Goal: Feedback & Contribution: Contribute content

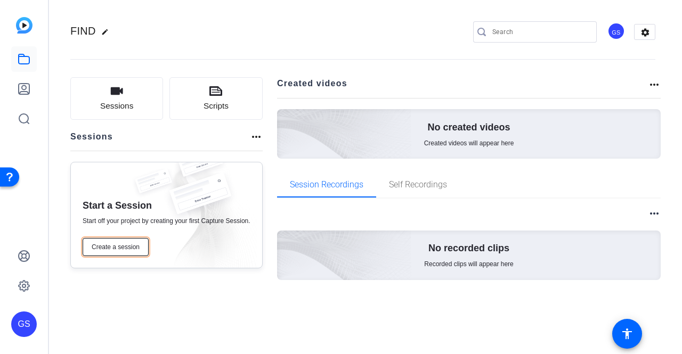
click at [119, 251] on span "Create a session" at bounding box center [116, 247] width 48 height 9
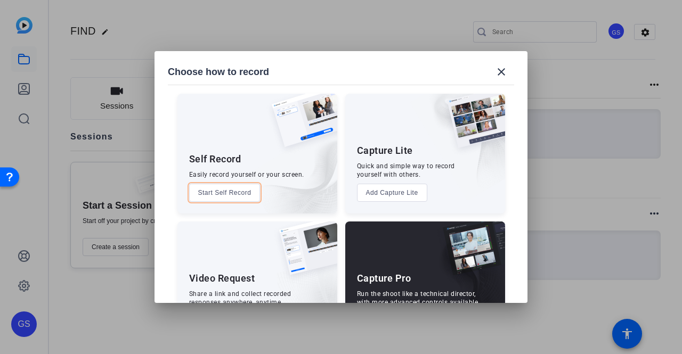
click at [216, 191] on button "Start Self Record" at bounding box center [224, 193] width 71 height 18
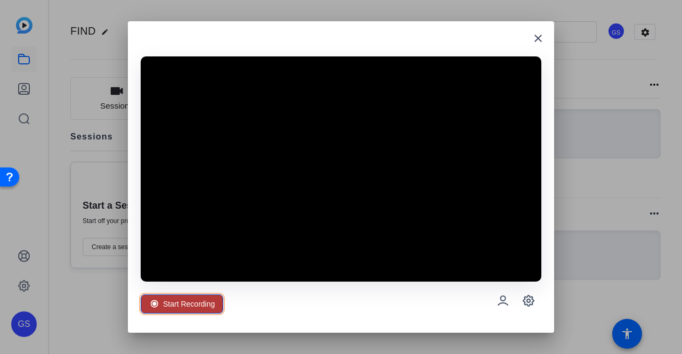
click at [194, 309] on span "Start Recording" at bounding box center [189, 304] width 52 height 20
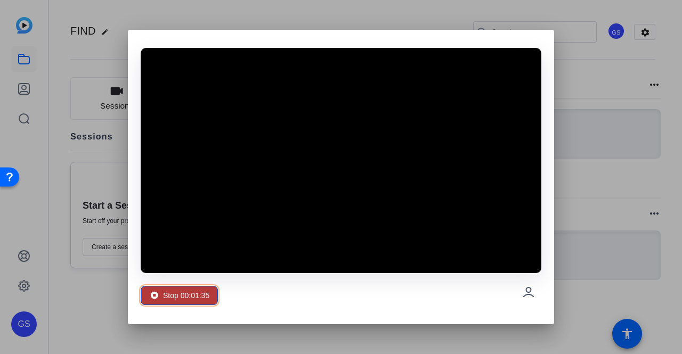
click at [195, 291] on span "Stop 00:01:35" at bounding box center [186, 295] width 46 height 20
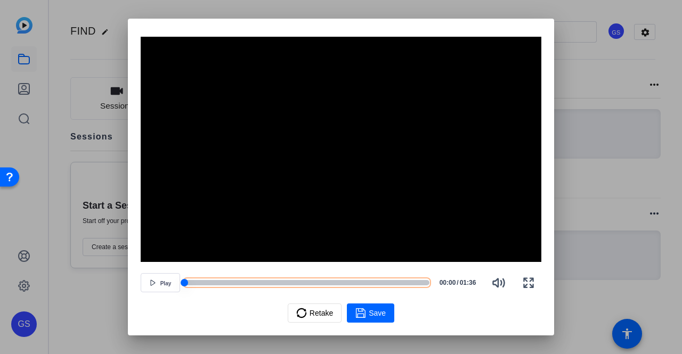
click at [192, 284] on div at bounding box center [306, 282] width 245 height 5
drag, startPoint x: 192, startPoint y: 283, endPoint x: 203, endPoint y: 283, distance: 11.7
click at [203, 283] on div at bounding box center [306, 282] width 245 height 7
click at [187, 281] on div at bounding box center [193, 282] width 19 height 5
drag, startPoint x: 186, startPoint y: 284, endPoint x: 172, endPoint y: 285, distance: 15.0
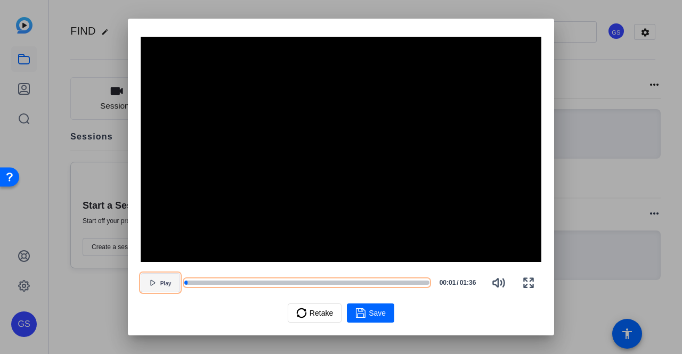
click at [172, 285] on div "Play 00:01 / 01:36" at bounding box center [341, 283] width 401 height 26
drag, startPoint x: 186, startPoint y: 282, endPoint x: 195, endPoint y: 282, distance: 8.5
click at [195, 282] on div at bounding box center [306, 282] width 245 height 7
click at [185, 283] on div at bounding box center [189, 282] width 11 height 5
click at [152, 290] on span "button" at bounding box center [160, 283] width 38 height 26
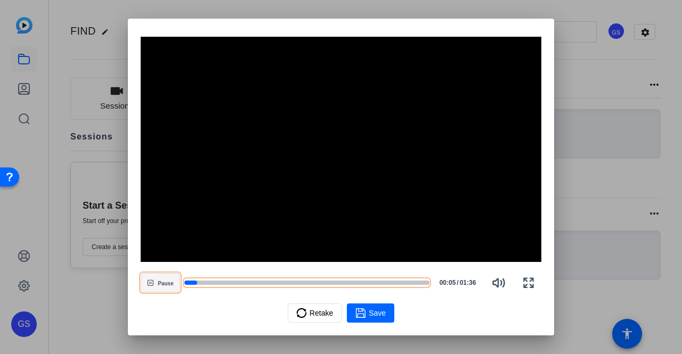
drag, startPoint x: 193, startPoint y: 282, endPoint x: 165, endPoint y: 281, distance: 27.7
click at [165, 281] on div "Pause 00:05 / 01:36" at bounding box center [341, 283] width 401 height 26
click at [185, 283] on div at bounding box center [193, 282] width 18 height 5
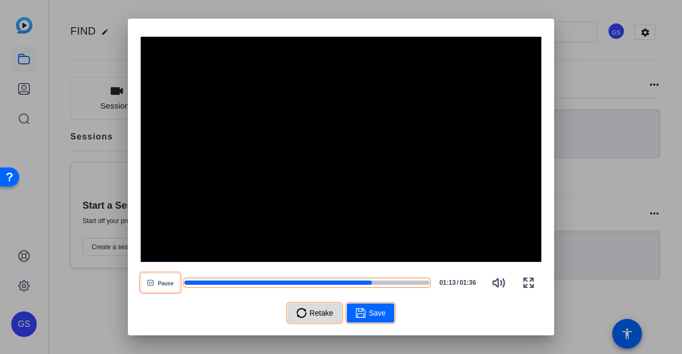
click at [328, 309] on span "Retake" at bounding box center [320, 313] width 23 height 20
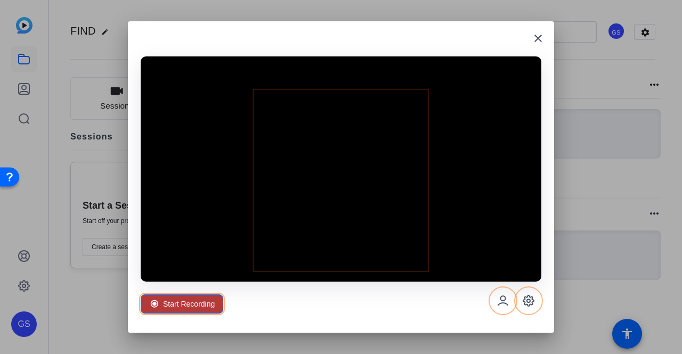
click at [195, 306] on span "Start Recording" at bounding box center [189, 304] width 52 height 20
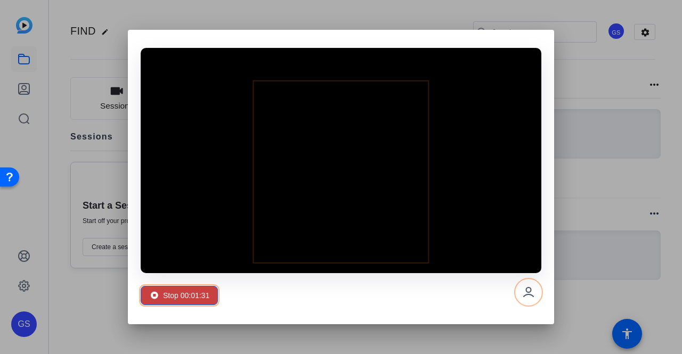
click at [194, 303] on span "Stop 00:01:31" at bounding box center [186, 295] width 46 height 20
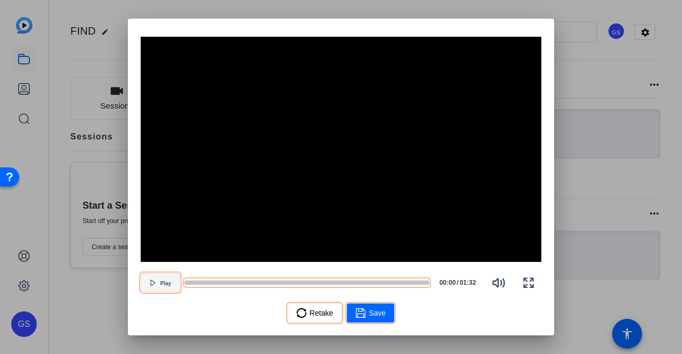
click at [161, 280] on span "Play" at bounding box center [165, 283] width 11 height 8
click at [313, 314] on span "Retake" at bounding box center [320, 313] width 23 height 20
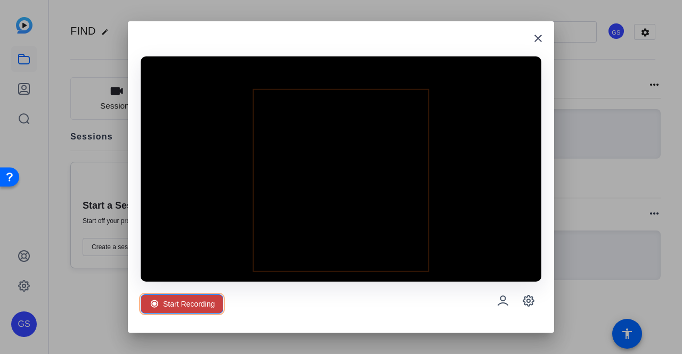
click at [191, 307] on span "Start Recording" at bounding box center [189, 304] width 52 height 20
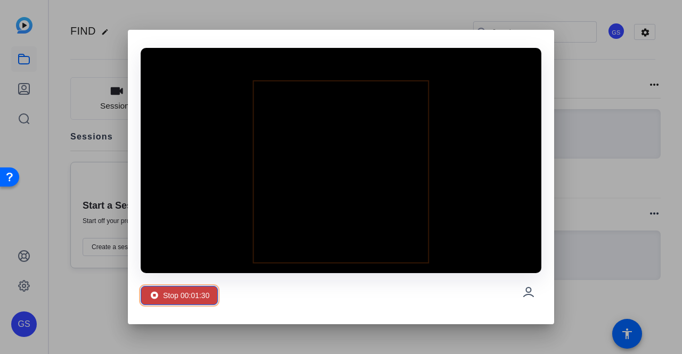
click at [210, 295] on span at bounding box center [179, 296] width 76 height 26
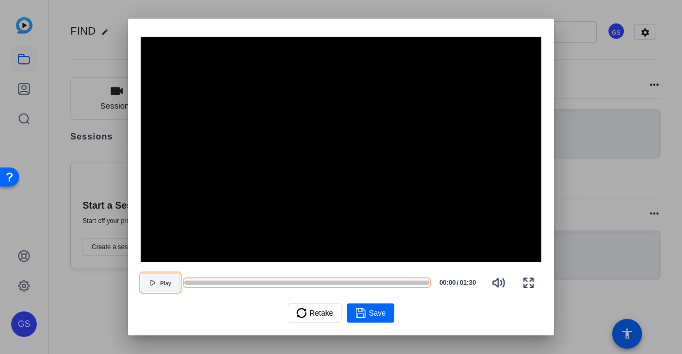
click at [174, 277] on span "button" at bounding box center [160, 283] width 38 height 26
click at [174, 280] on span "button" at bounding box center [160, 283] width 38 height 26
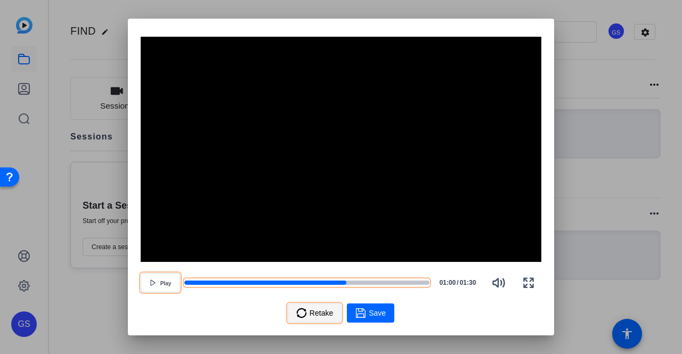
click at [315, 313] on span "Retake" at bounding box center [320, 313] width 23 height 20
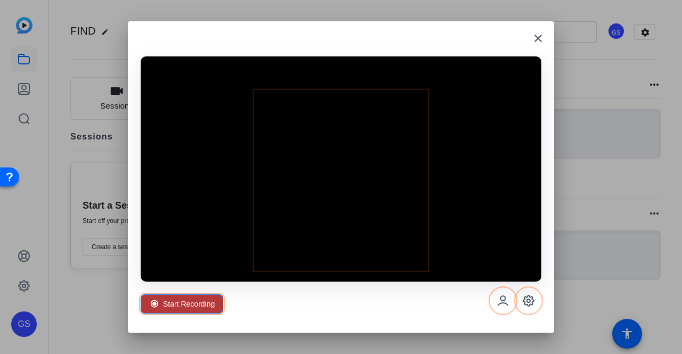
click at [200, 304] on span "Start Recording" at bounding box center [189, 304] width 52 height 20
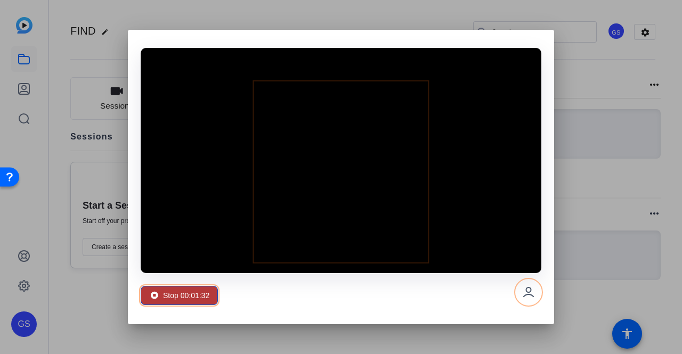
click at [194, 293] on span "Stop 00:01:32" at bounding box center [186, 295] width 46 height 20
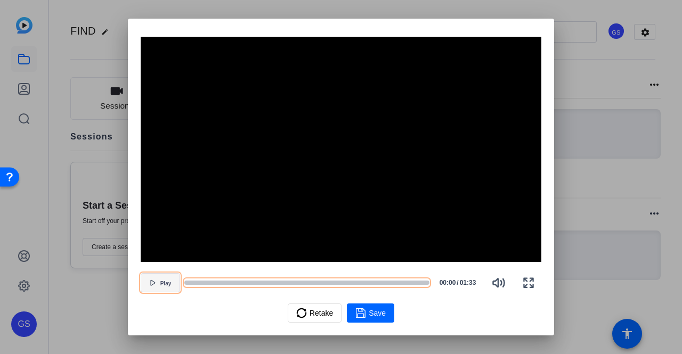
click at [150, 290] on span "button" at bounding box center [160, 283] width 38 height 26
click at [301, 313] on icon at bounding box center [301, 313] width 11 height 13
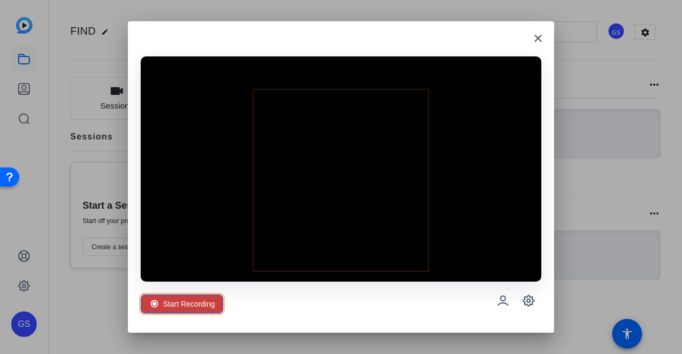
click at [211, 303] on span "Start Recording" at bounding box center [189, 304] width 52 height 20
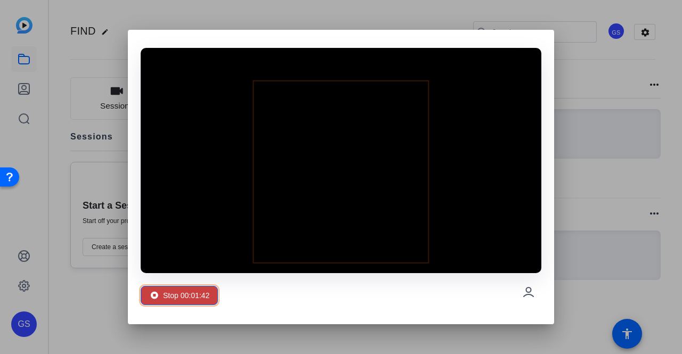
click at [178, 291] on span "Stop 00:01:42" at bounding box center [186, 295] width 46 height 20
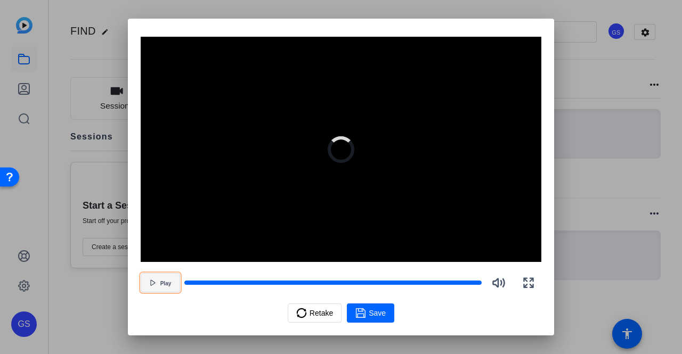
click at [173, 284] on span "button" at bounding box center [160, 283] width 38 height 26
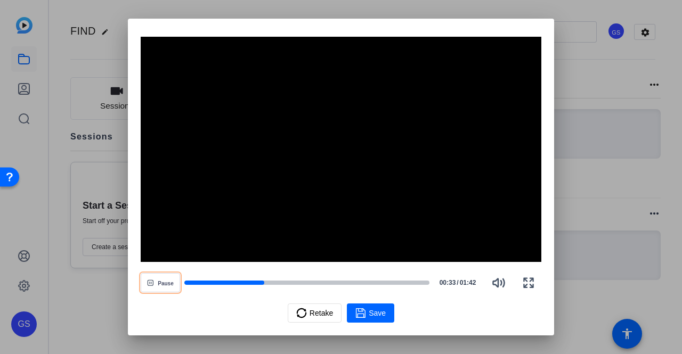
click at [618, 80] on div at bounding box center [341, 177] width 682 height 354
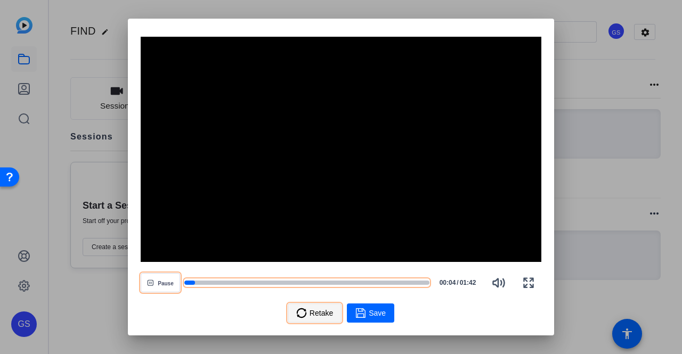
click at [308, 313] on div "Retake" at bounding box center [314, 313] width 37 height 20
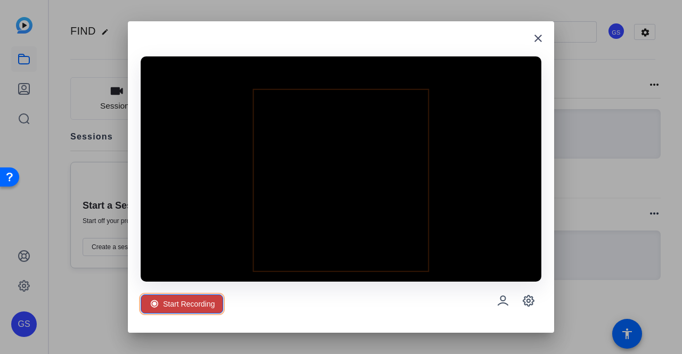
click at [198, 308] on span "Start Recording" at bounding box center [189, 304] width 52 height 20
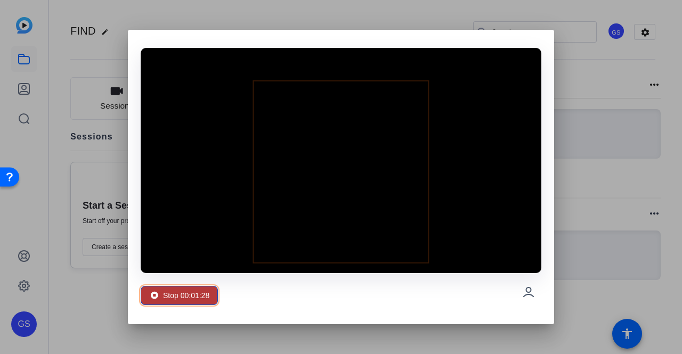
click at [185, 292] on span "Stop 00:01:28" at bounding box center [186, 295] width 46 height 20
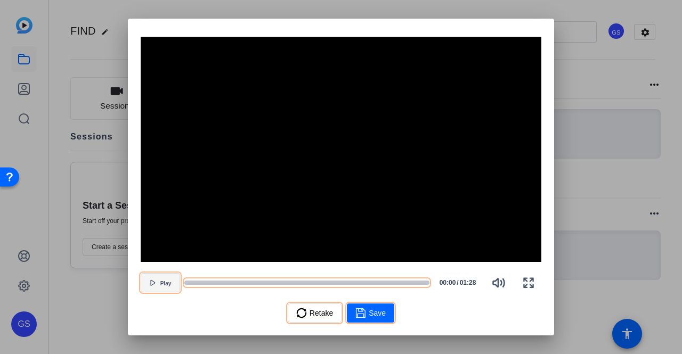
click at [153, 285] on icon "button" at bounding box center [153, 283] width 6 height 6
click at [316, 309] on span "Retake" at bounding box center [320, 313] width 23 height 20
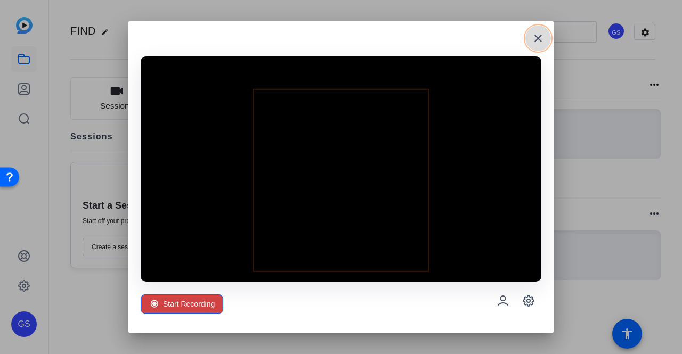
click at [537, 44] on mat-icon "close" at bounding box center [538, 38] width 13 height 13
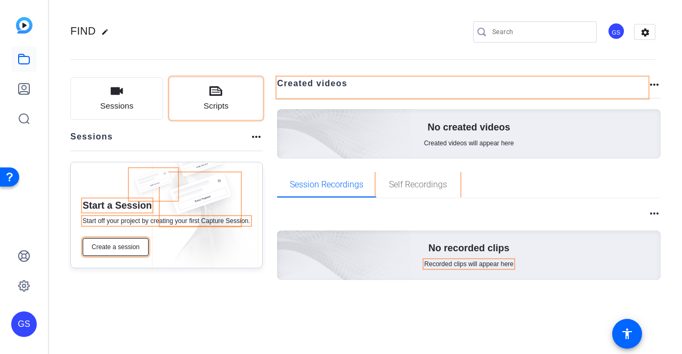
click at [117, 249] on span "Create a session" at bounding box center [116, 247] width 48 height 9
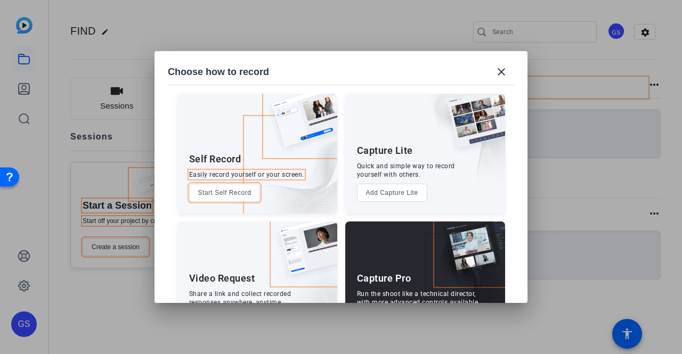
click at [239, 191] on button "Start Self Record" at bounding box center [224, 193] width 71 height 18
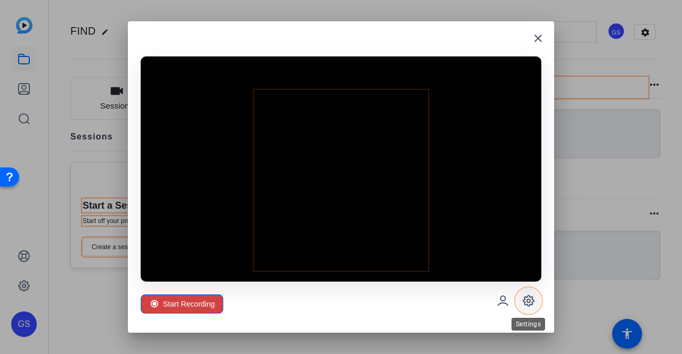
click at [527, 306] on icon at bounding box center [528, 301] width 13 height 13
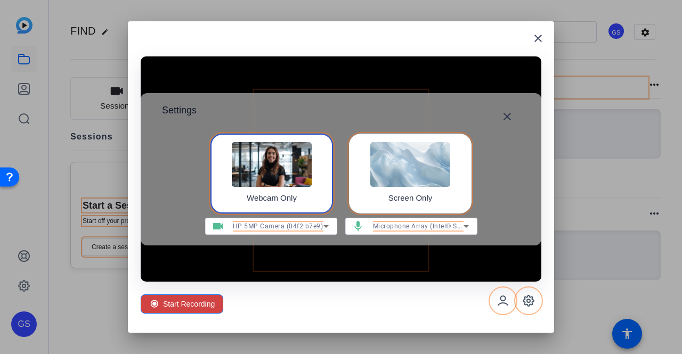
click at [301, 227] on span "HP 5MP Camera (04f2:b7e9)" at bounding box center [278, 226] width 91 height 7
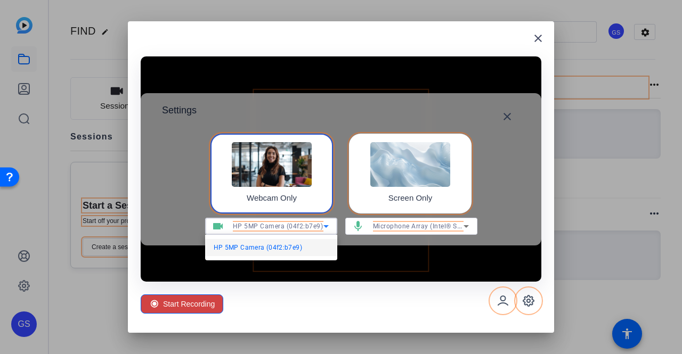
click at [302, 227] on div at bounding box center [341, 177] width 682 height 354
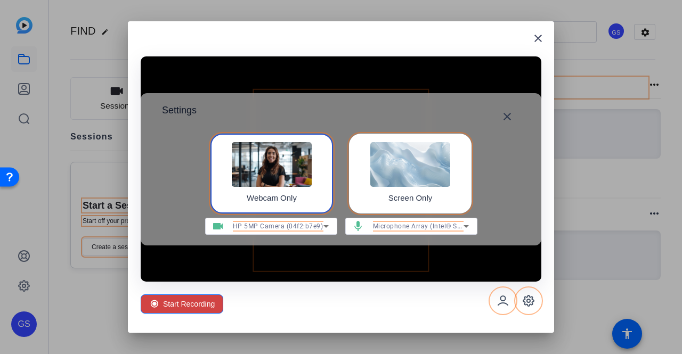
click at [342, 315] on div "Start Recording" at bounding box center [341, 301] width 401 height 38
click at [446, 227] on span "Microphone Array (Intel® Smart Sound Technology for Digital Microphones)" at bounding box center [491, 226] width 236 height 7
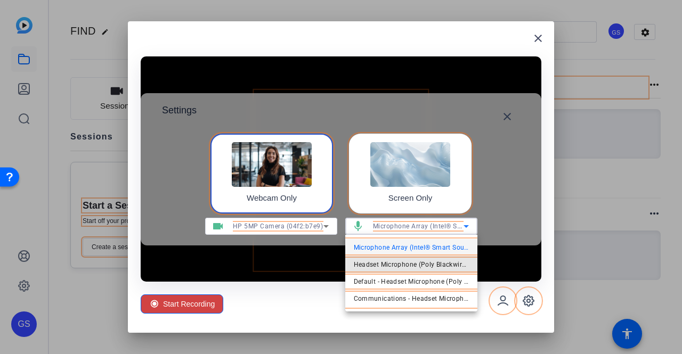
click at [423, 268] on span "Headset Microphone (Poly Blackwire 3320 Series)" at bounding box center [411, 264] width 115 height 13
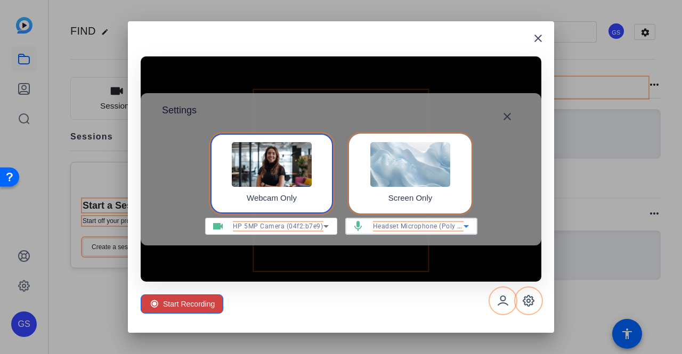
click at [369, 309] on div "Start Recording" at bounding box center [341, 301] width 401 height 38
click at [195, 304] on span "Start Recording" at bounding box center [189, 304] width 52 height 20
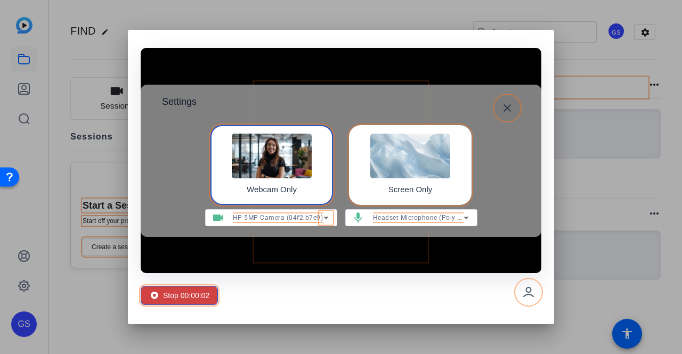
click at [505, 109] on mat-icon "close" at bounding box center [507, 108] width 13 height 13
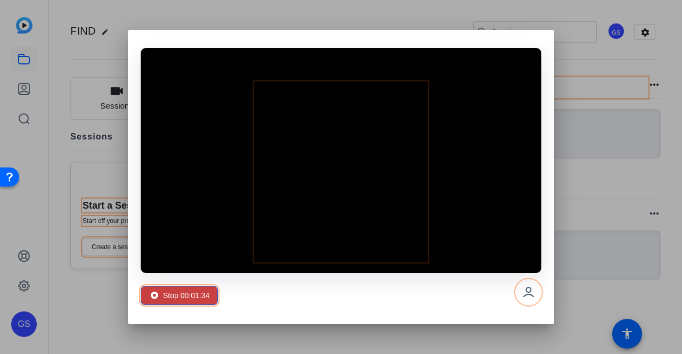
click at [188, 291] on span "Stop 00:01:34" at bounding box center [186, 295] width 46 height 20
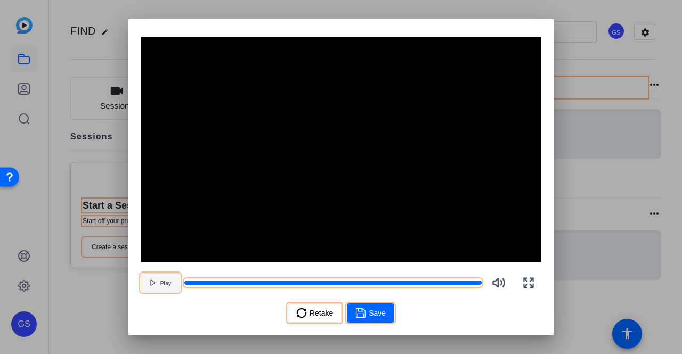
click at [169, 286] on span "Play" at bounding box center [165, 284] width 11 height 6
click at [321, 314] on span "Retake" at bounding box center [320, 313] width 23 height 20
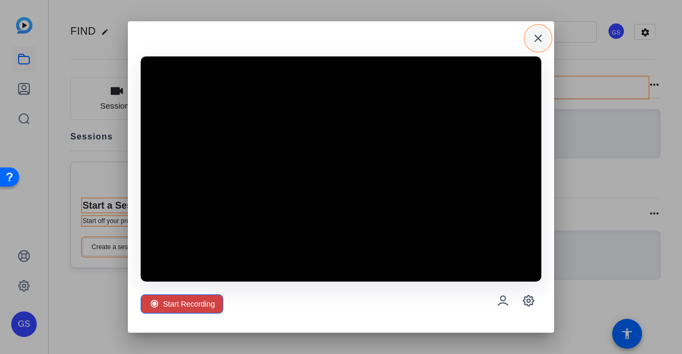
click at [531, 44] on span at bounding box center [538, 39] width 26 height 26
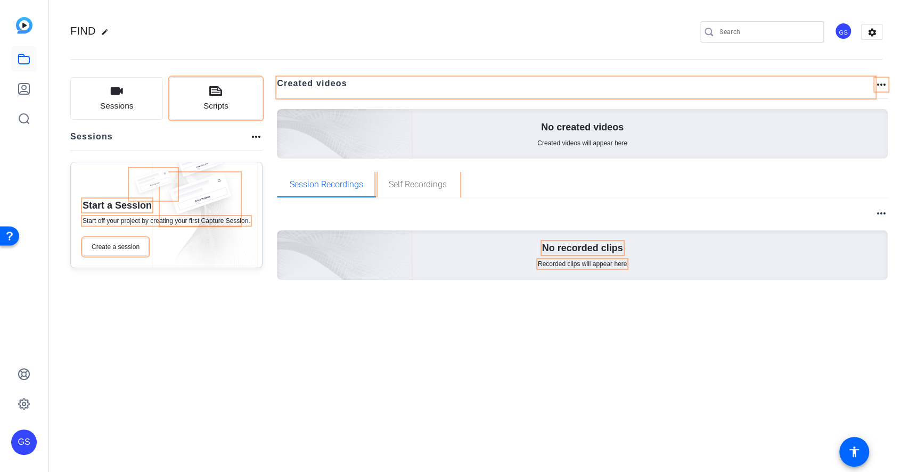
click at [136, 345] on div "FIND edit GS settings Sessions Scripts Sessions more_horiz Start a Session Star…" at bounding box center [479, 236] width 860 height 472
click at [117, 252] on button "Create a session" at bounding box center [116, 247] width 66 height 18
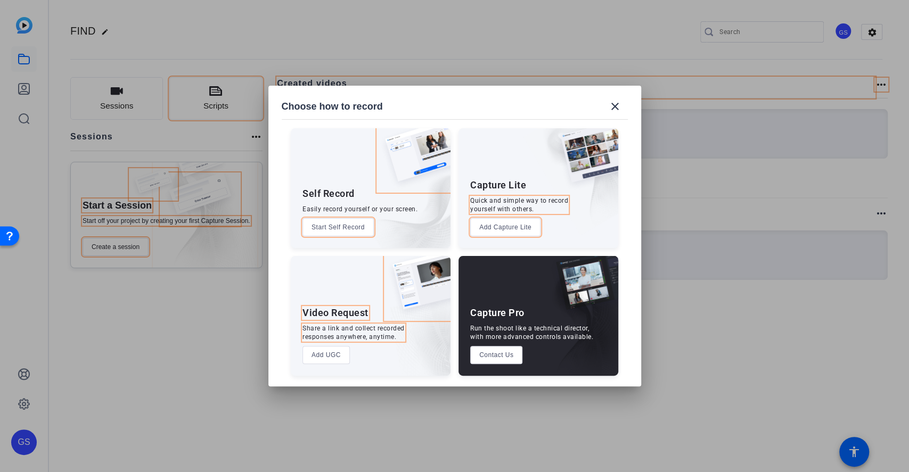
click at [322, 227] on button "Start Self Record" at bounding box center [338, 227] width 71 height 18
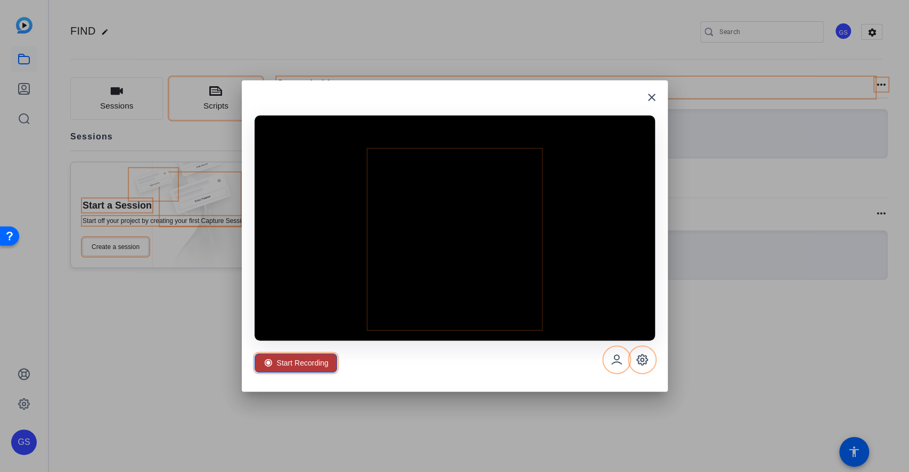
click at [324, 354] on span "Start Recording" at bounding box center [303, 363] width 52 height 20
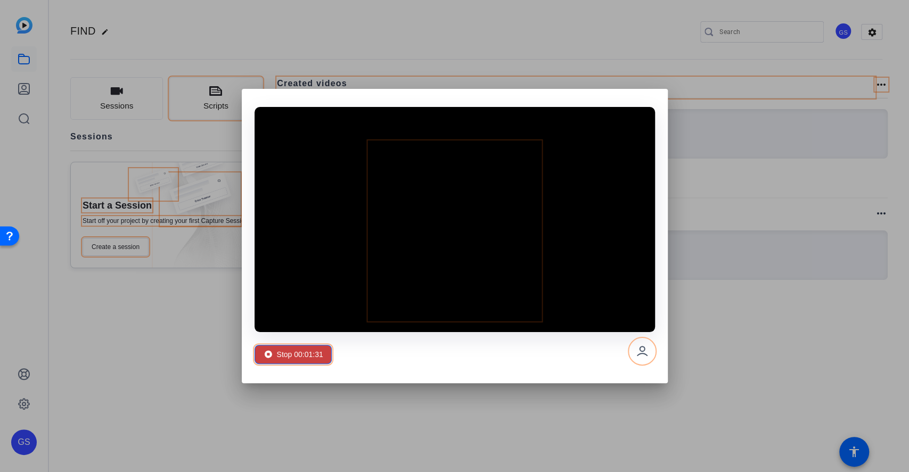
click at [277, 354] on span "Stop 00:01:31" at bounding box center [300, 355] width 46 height 20
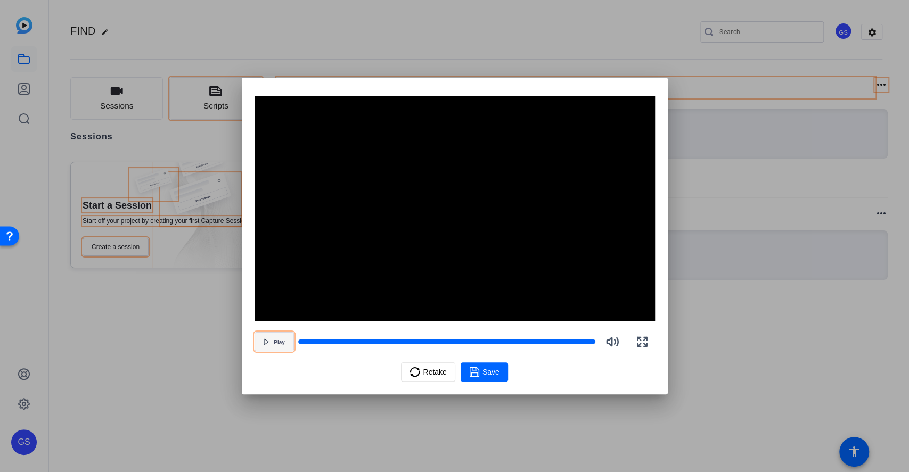
click at [279, 340] on span "Play" at bounding box center [279, 343] width 11 height 6
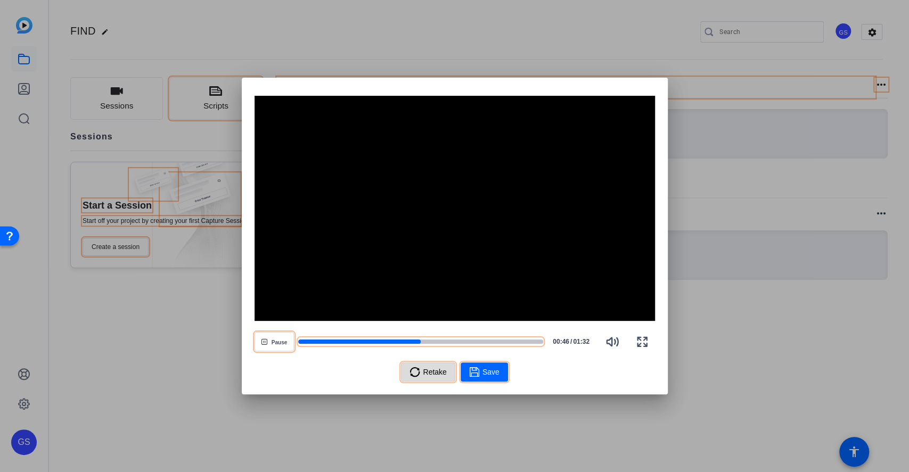
click at [444, 354] on span "Retake" at bounding box center [434, 372] width 23 height 20
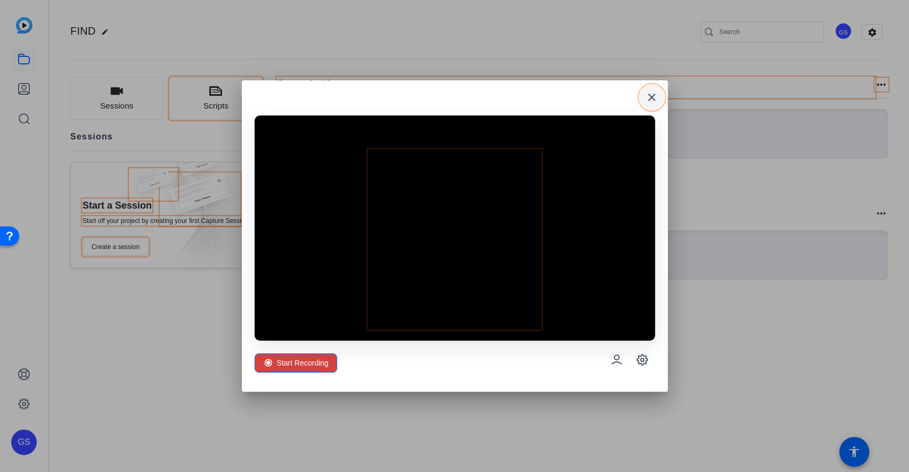
drag, startPoint x: 649, startPoint y: 101, endPoint x: 543, endPoint y: 46, distance: 119.6
click at [648, 101] on mat-icon "close" at bounding box center [652, 97] width 13 height 13
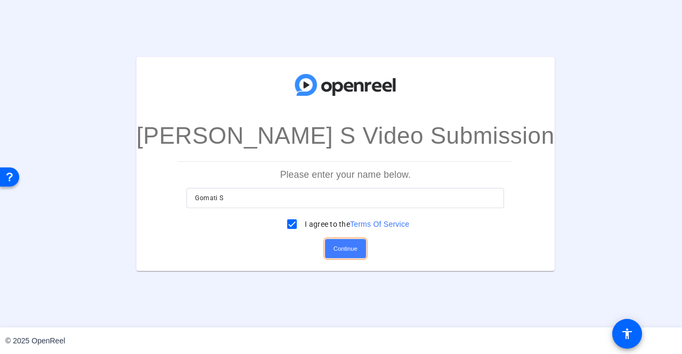
click at [340, 246] on span "Continue" at bounding box center [345, 249] width 24 height 16
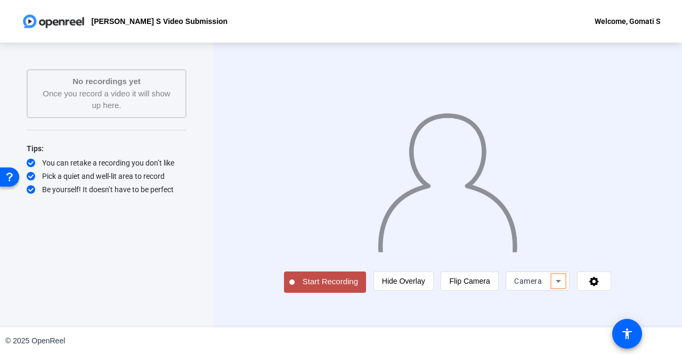
click at [565, 288] on icon at bounding box center [558, 281] width 13 height 13
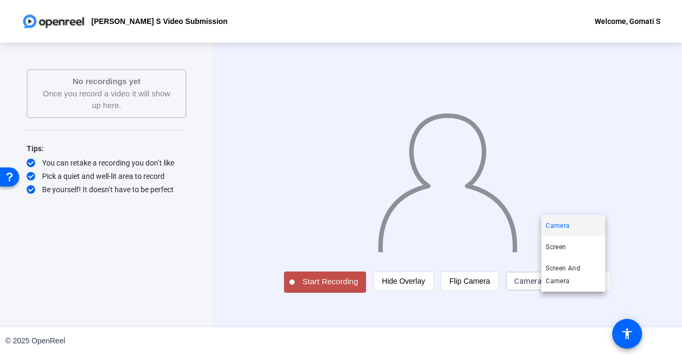
click at [594, 307] on div at bounding box center [341, 177] width 682 height 354
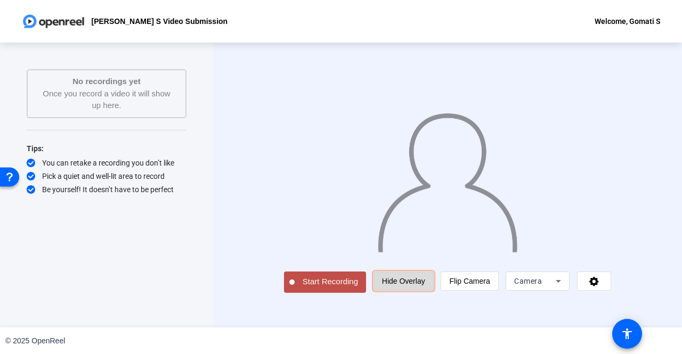
click at [425, 285] on span "Hide Overlay" at bounding box center [403, 281] width 43 height 9
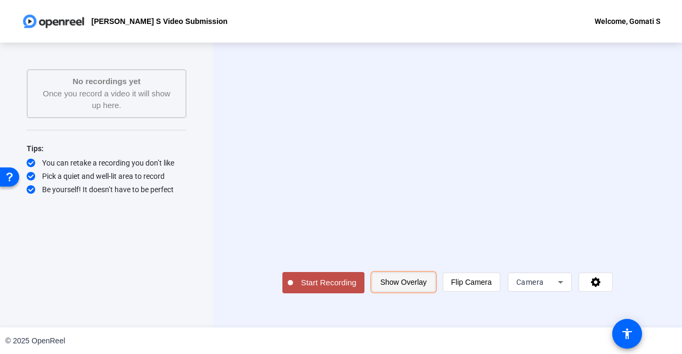
click at [427, 287] on span "Show Overlay" at bounding box center [403, 282] width 46 height 9
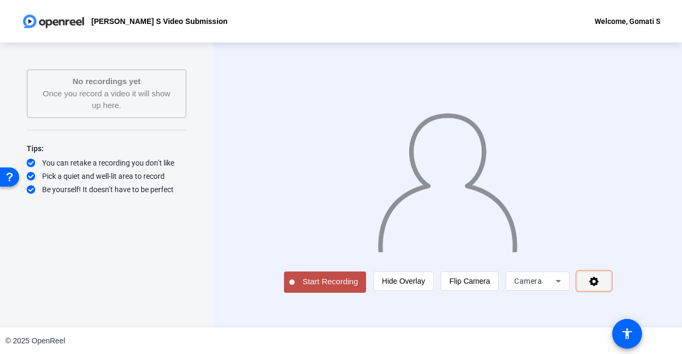
click at [600, 287] on icon at bounding box center [594, 281] width 12 height 11
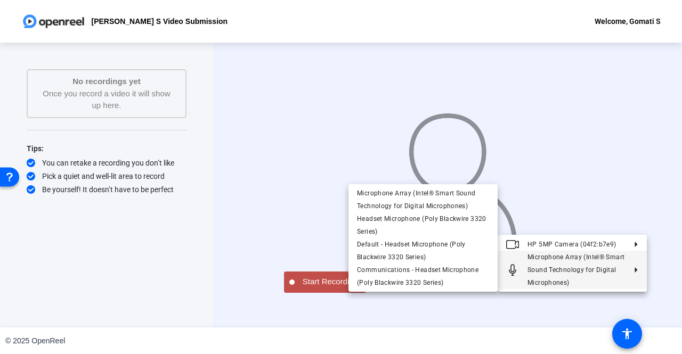
click at [470, 331] on div at bounding box center [341, 177] width 682 height 354
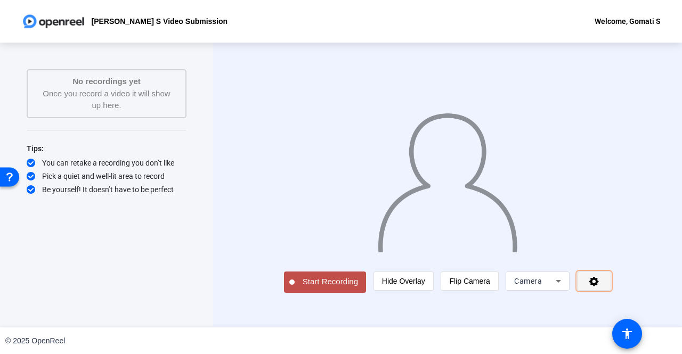
click at [600, 287] on icon at bounding box center [594, 281] width 12 height 11
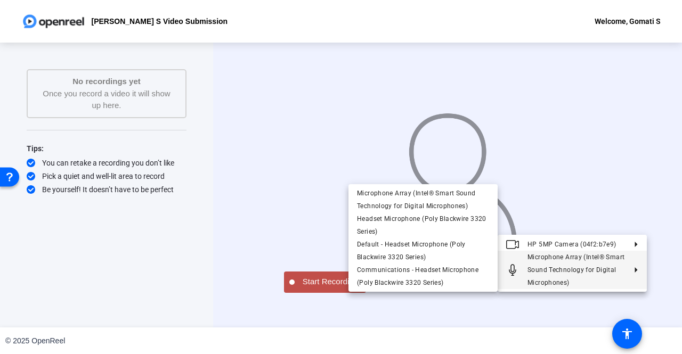
click at [141, 259] on div at bounding box center [341, 177] width 682 height 354
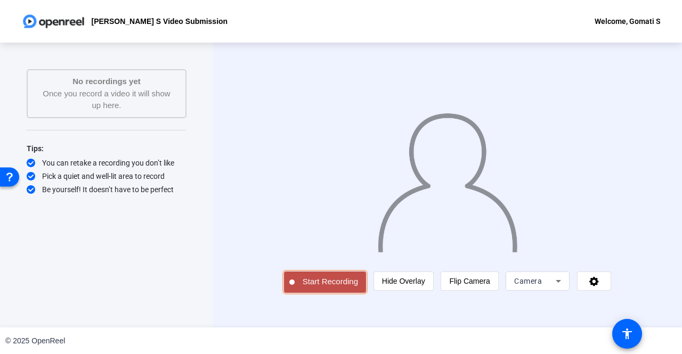
click at [309, 288] on span "Start Recording" at bounding box center [330, 282] width 71 height 12
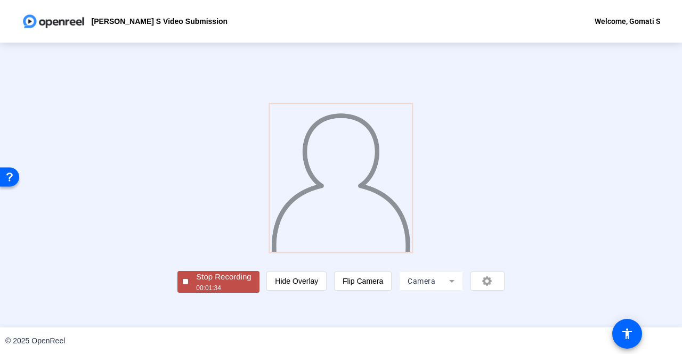
scroll to position [44, 0]
click at [196, 293] on div "00:01:35" at bounding box center [223, 288] width 55 height 10
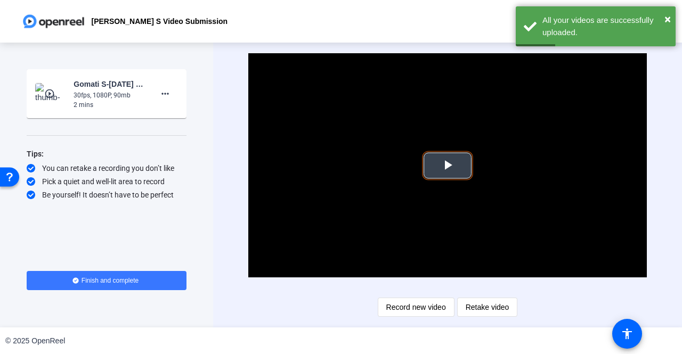
click at [447, 166] on span "Video Player" at bounding box center [447, 166] width 0 height 0
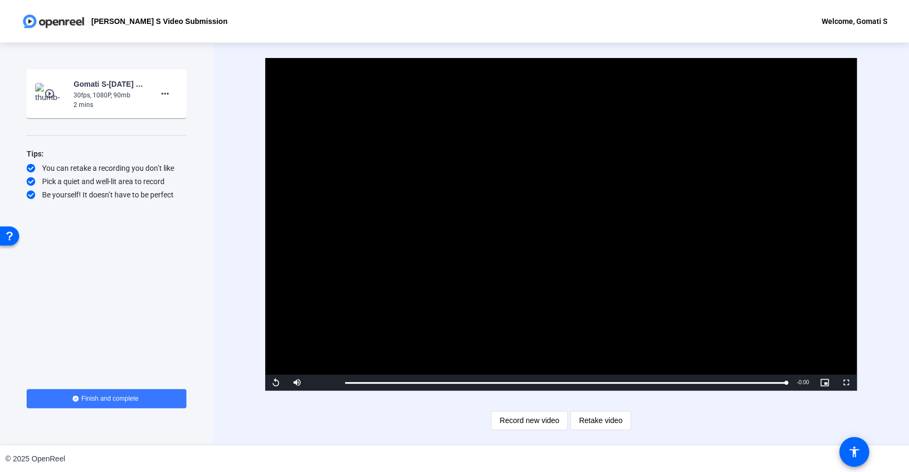
drag, startPoint x: 674, startPoint y: 1, endPoint x: 569, endPoint y: 22, distance: 106.7
click at [569, 22] on div "Gomathi S Video Submission Welcome, Gomati S" at bounding box center [454, 21] width 909 height 43
click at [603, 354] on span "Retake video" at bounding box center [601, 421] width 44 height 20
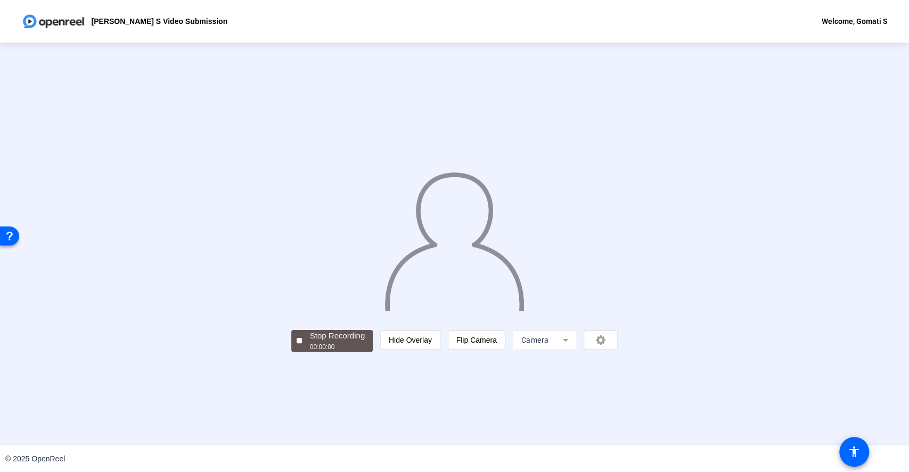
click at [577, 350] on mat-form-field "Camera" at bounding box center [545, 340] width 64 height 19
click at [297, 344] on div at bounding box center [299, 340] width 5 height 5
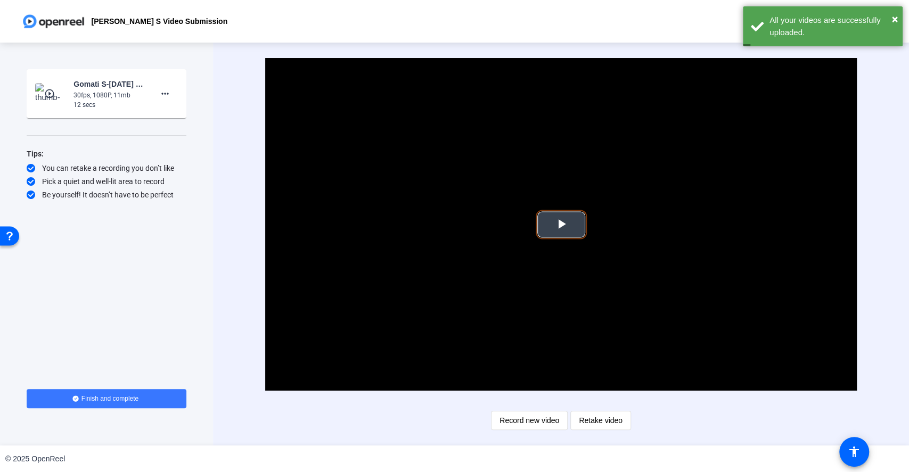
click at [561, 225] on span "Video Player" at bounding box center [561, 225] width 0 height 0
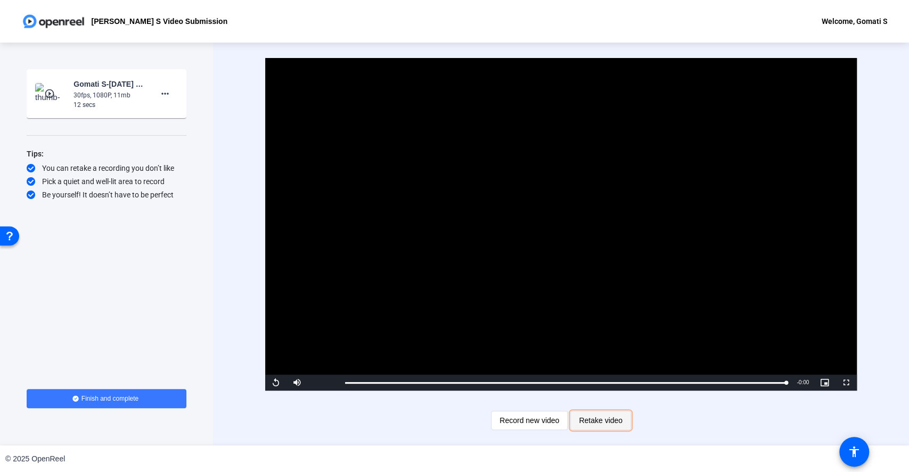
click at [617, 354] on span "Retake video" at bounding box center [601, 421] width 44 height 20
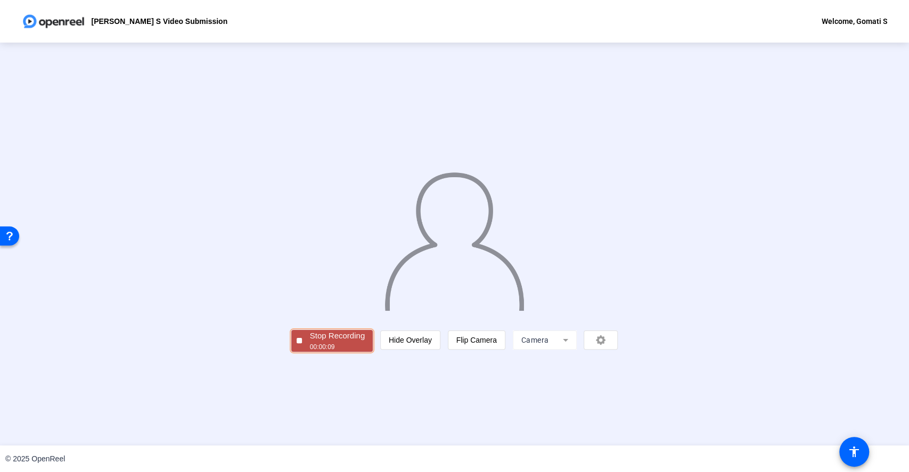
click at [310, 342] on div "Stop Recording" at bounding box center [337, 336] width 55 height 12
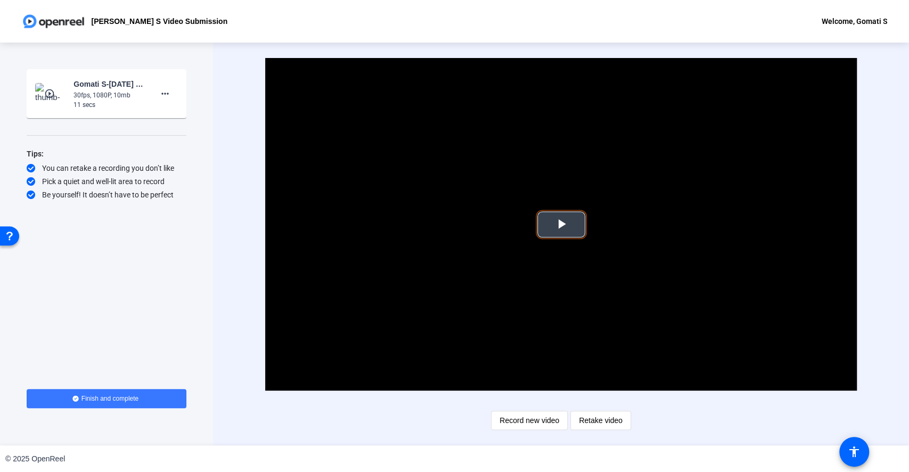
click at [561, 225] on span "Video Player" at bounding box center [561, 225] width 0 height 0
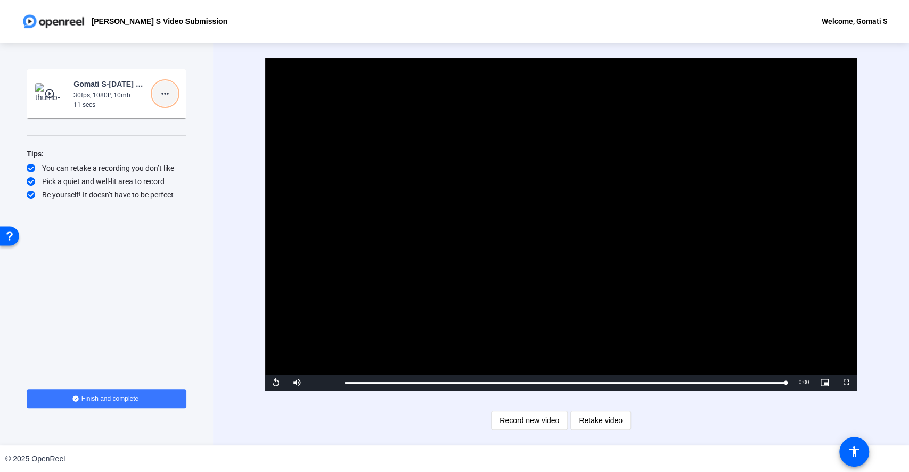
click at [169, 92] on mat-icon "more_horiz" at bounding box center [165, 93] width 13 height 13
click at [187, 116] on span "Delete clip" at bounding box center [182, 116] width 43 height 13
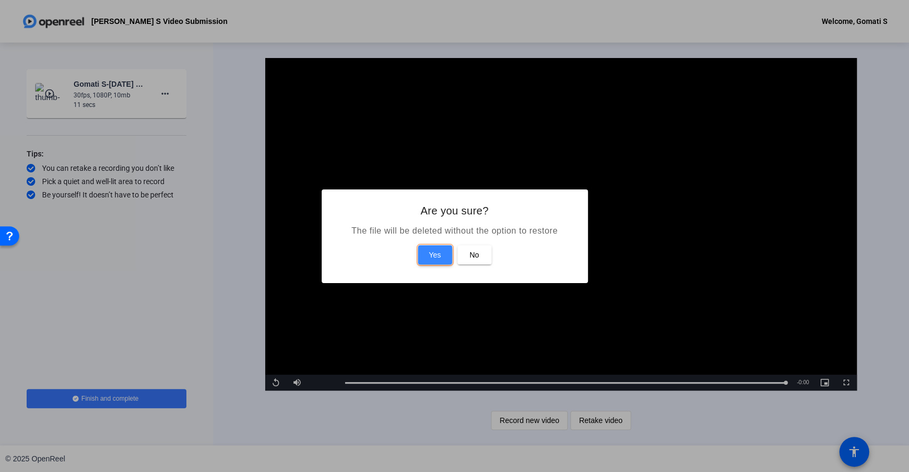
click at [429, 256] on span "Yes" at bounding box center [435, 255] width 12 height 13
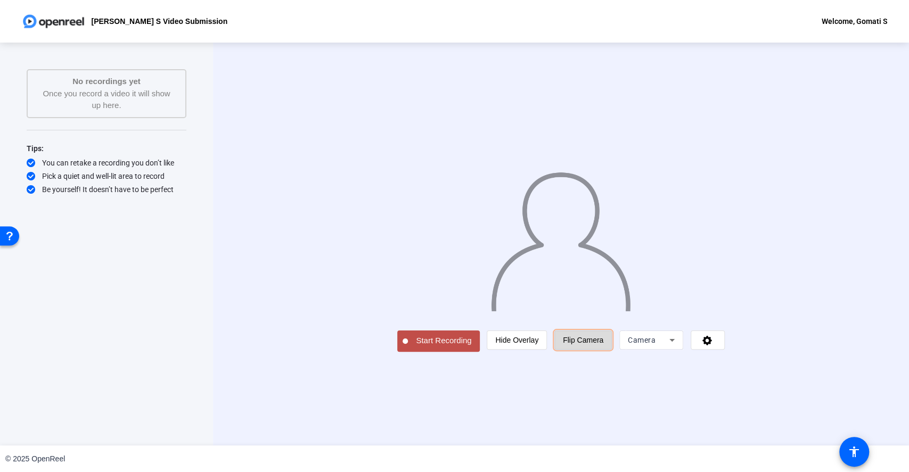
click at [603, 350] on span "Flip Camera" at bounding box center [583, 340] width 40 height 20
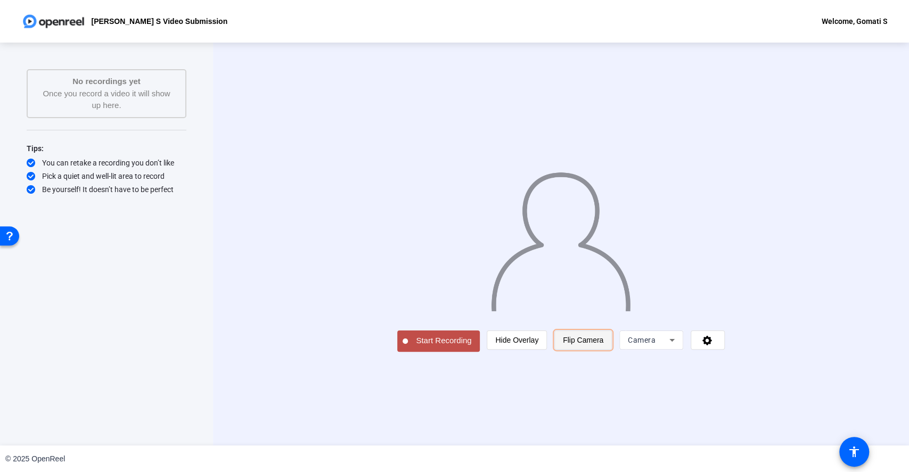
click at [603, 350] on span "Flip Camera" at bounding box center [583, 340] width 40 height 20
click at [397, 352] on button "Start Recording" at bounding box center [438, 341] width 82 height 21
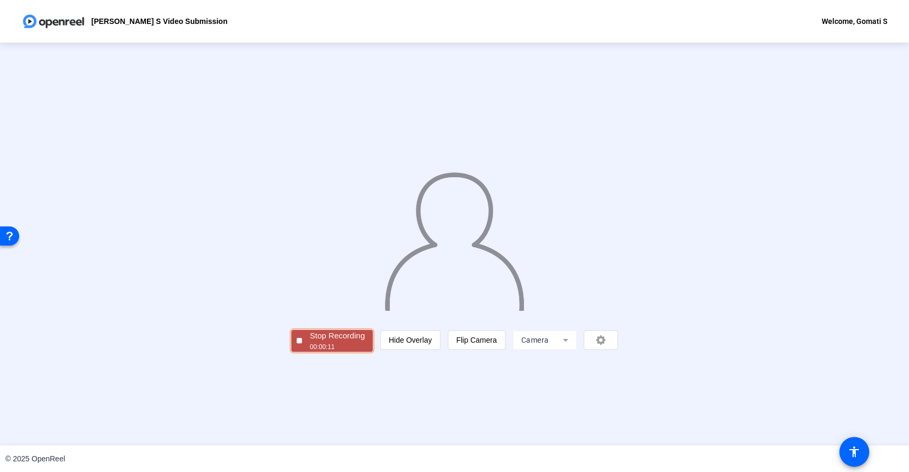
click at [310, 342] on div "Stop Recording" at bounding box center [337, 336] width 55 height 12
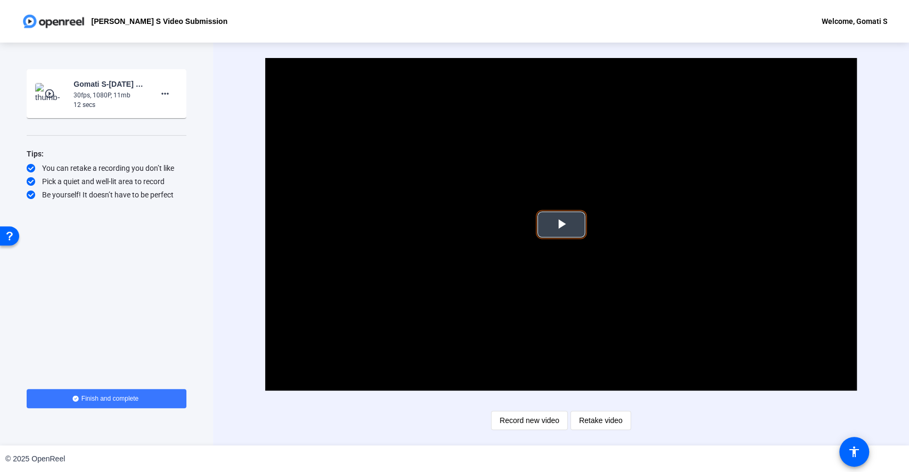
click at [561, 225] on span "Video Player" at bounding box center [561, 225] width 0 height 0
click at [160, 91] on mat-icon "more_horiz" at bounding box center [165, 93] width 13 height 13
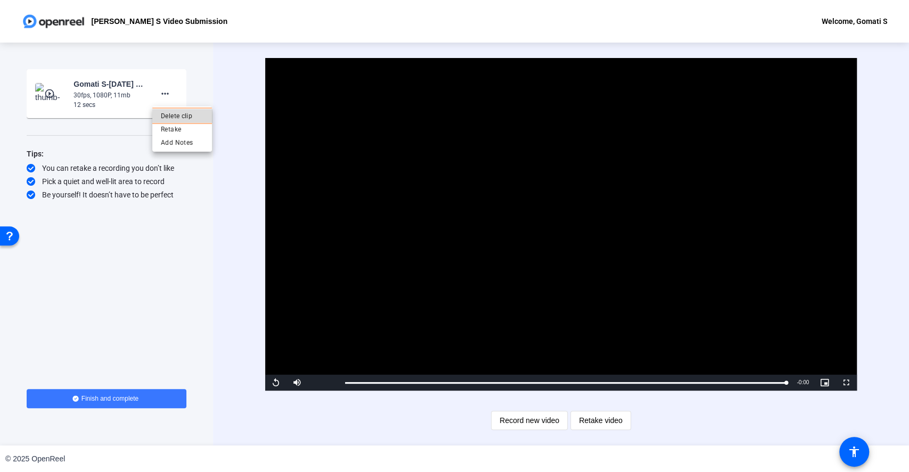
click at [175, 119] on span "Delete clip" at bounding box center [182, 116] width 43 height 13
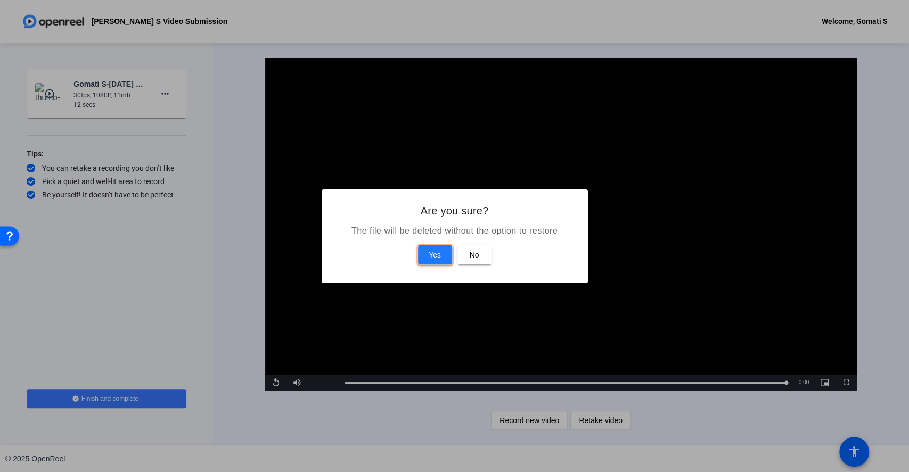
click at [439, 258] on span "Yes" at bounding box center [435, 255] width 12 height 13
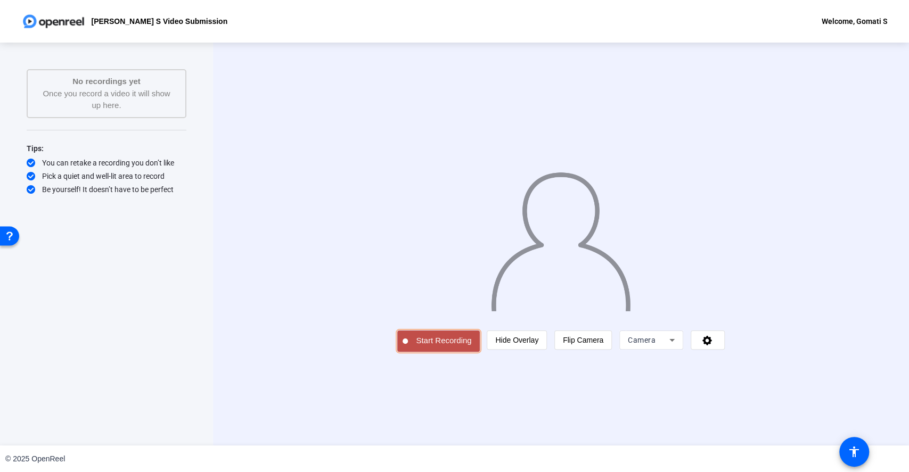
click at [408, 347] on span "Start Recording" at bounding box center [443, 341] width 71 height 12
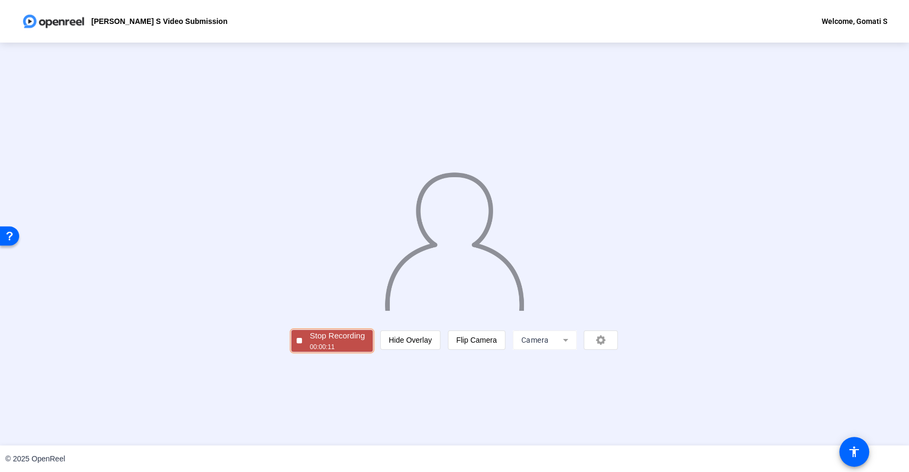
click at [310, 342] on div "Stop Recording" at bounding box center [337, 336] width 55 height 12
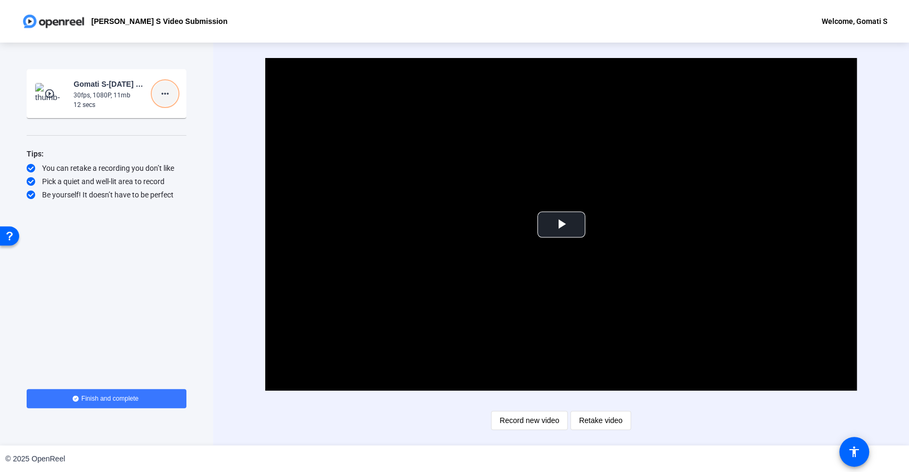
click at [170, 91] on mat-icon "more_horiz" at bounding box center [165, 93] width 13 height 13
click at [184, 119] on span "Delete clip" at bounding box center [182, 116] width 43 height 13
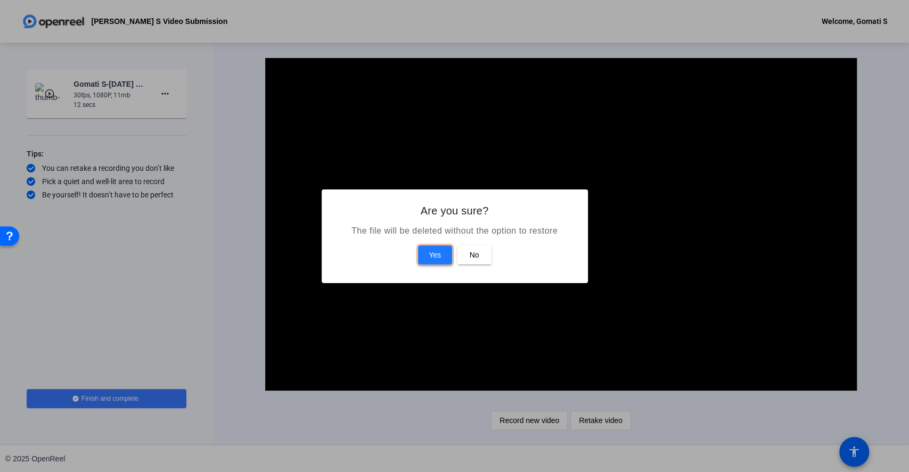
click at [435, 249] on span "Yes" at bounding box center [435, 255] width 12 height 13
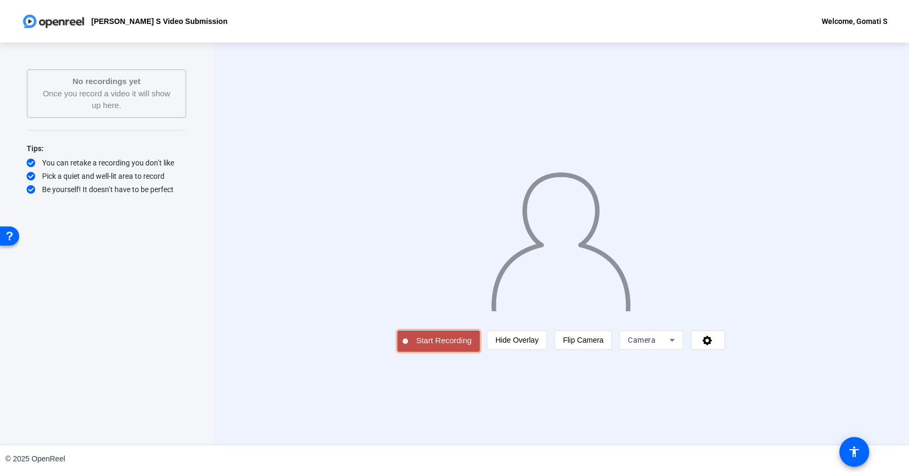
click at [397, 352] on button "Start Recording" at bounding box center [438, 341] width 82 height 21
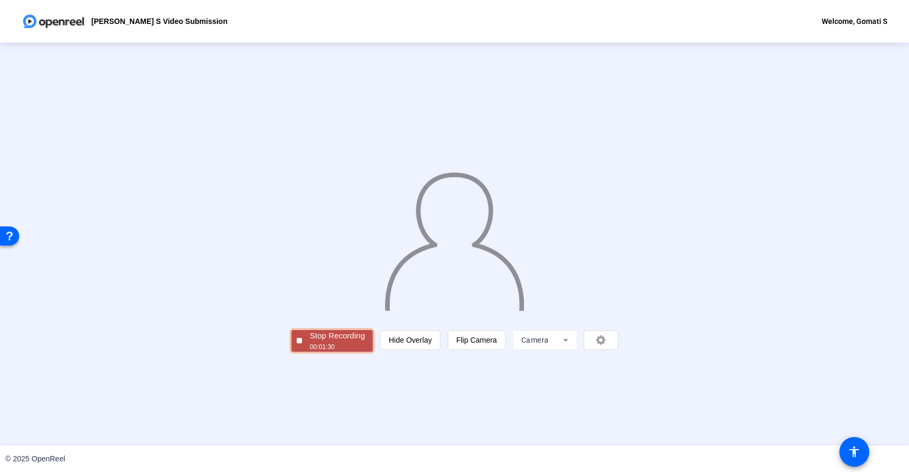
click at [310, 342] on div "Stop Recording" at bounding box center [337, 336] width 55 height 12
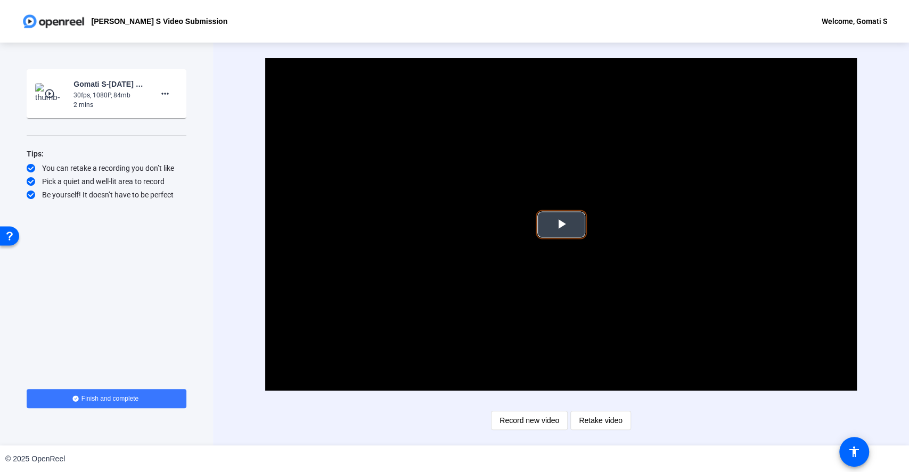
click at [561, 225] on span "Video Player" at bounding box center [561, 225] width 0 height 0
